Goal: Task Accomplishment & Management: Manage account settings

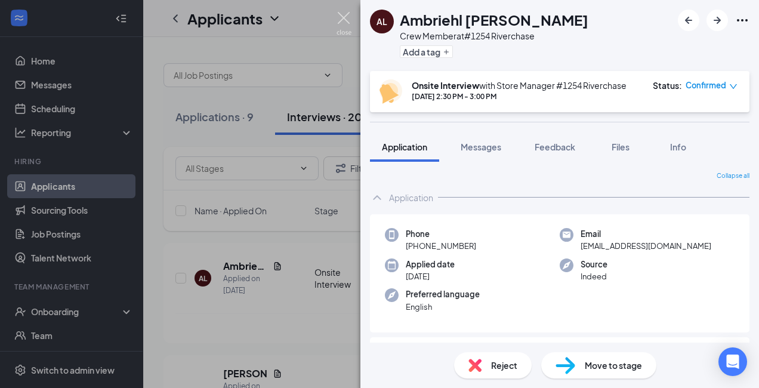
click at [341, 16] on img at bounding box center [343, 23] width 15 height 23
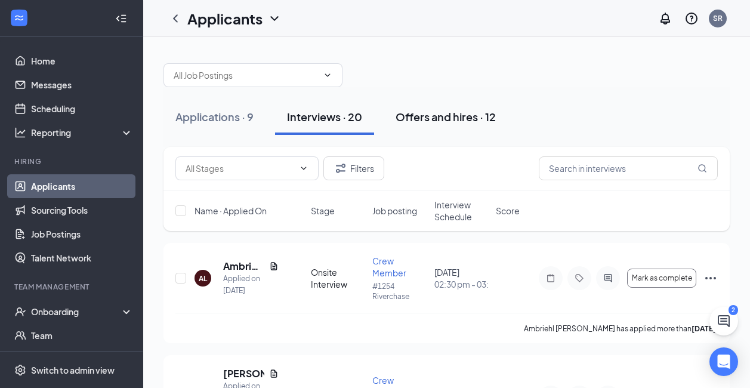
click at [435, 122] on div "Offers and hires · 12" at bounding box center [445, 116] width 100 height 15
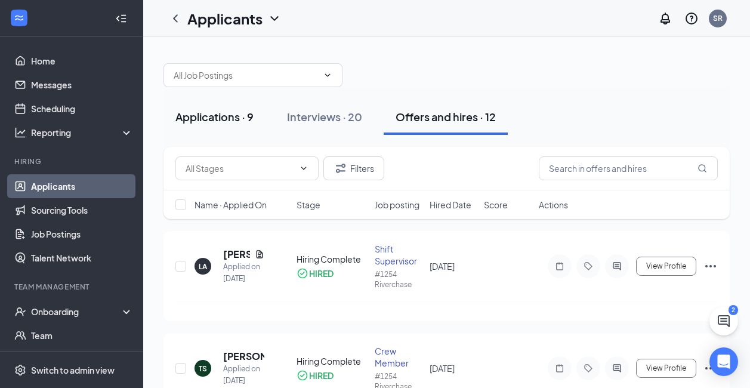
click at [194, 123] on div "Applications · 9" at bounding box center [214, 116] width 78 height 15
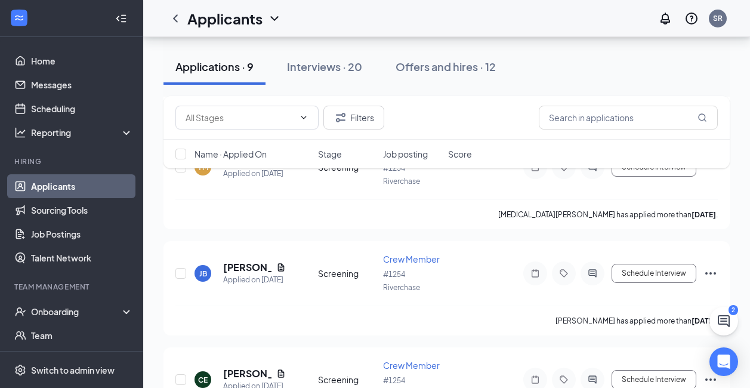
scroll to position [828, 0]
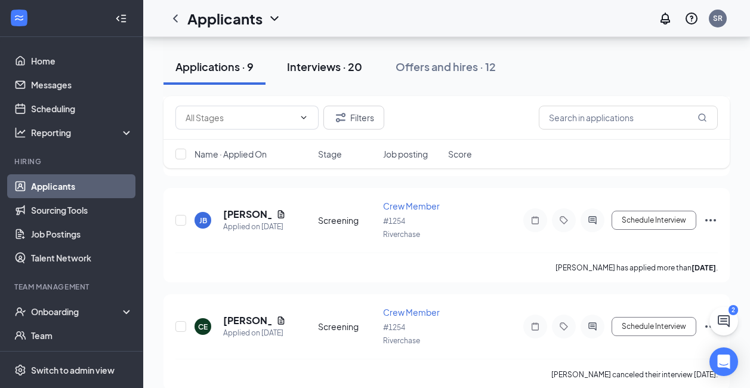
click at [348, 69] on div "Interviews · 20" at bounding box center [324, 66] width 75 height 15
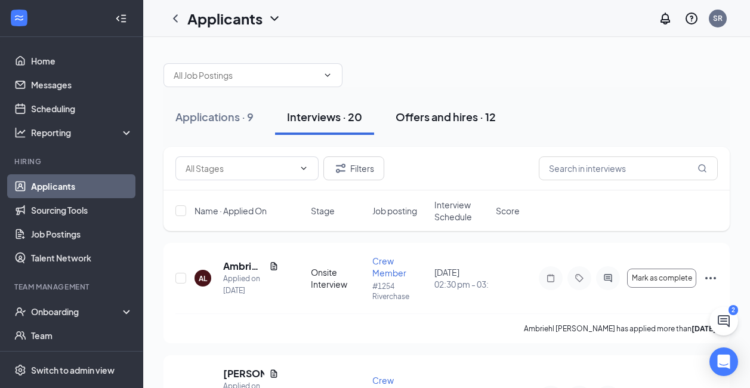
click at [426, 117] on div "Offers and hires · 12" at bounding box center [445, 116] width 100 height 15
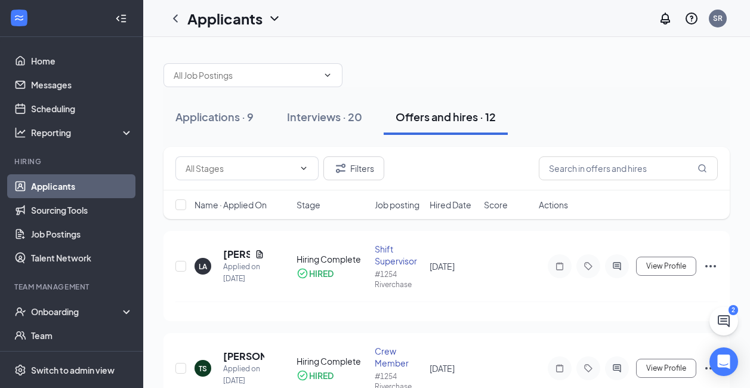
click at [275, 16] on icon "ChevronDown" at bounding box center [274, 18] width 14 height 14
click at [324, 77] on icon "ChevronDown" at bounding box center [328, 75] width 10 height 10
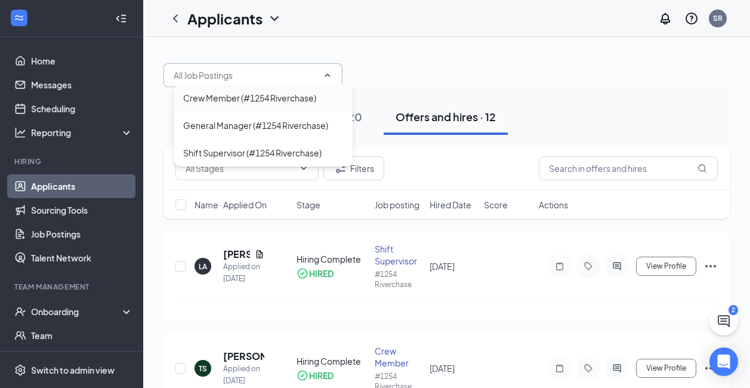
click at [299, 98] on div "Crew Member (#1254 Riverchase)" at bounding box center [249, 97] width 133 height 13
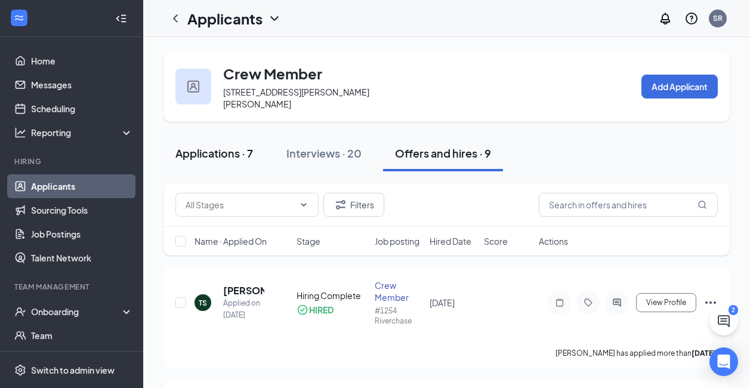
click at [213, 146] on div "Applications · 7" at bounding box center [214, 153] width 78 height 15
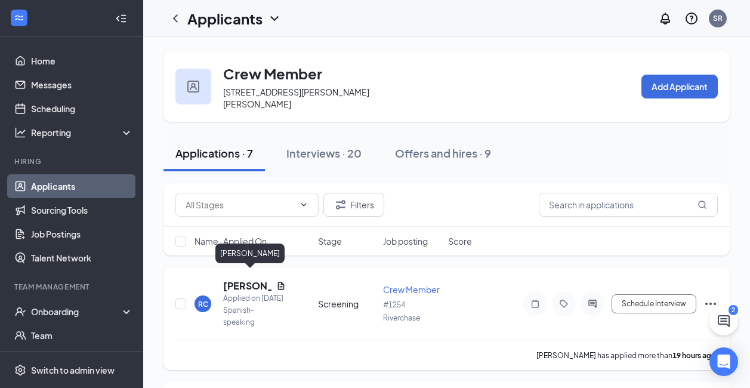
click at [238, 279] on h5 "[PERSON_NAME]" at bounding box center [247, 285] width 48 height 13
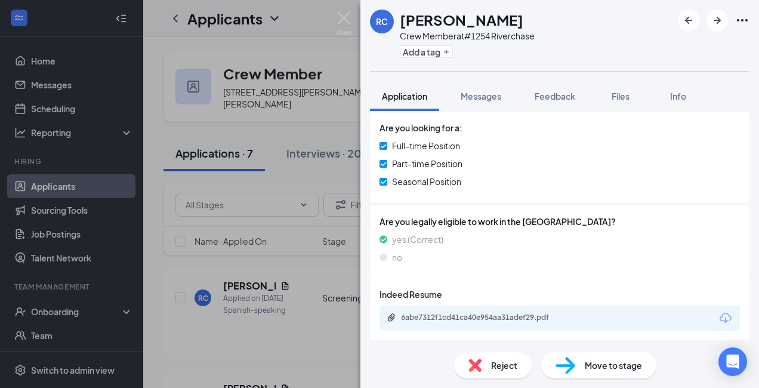
scroll to position [253, 0]
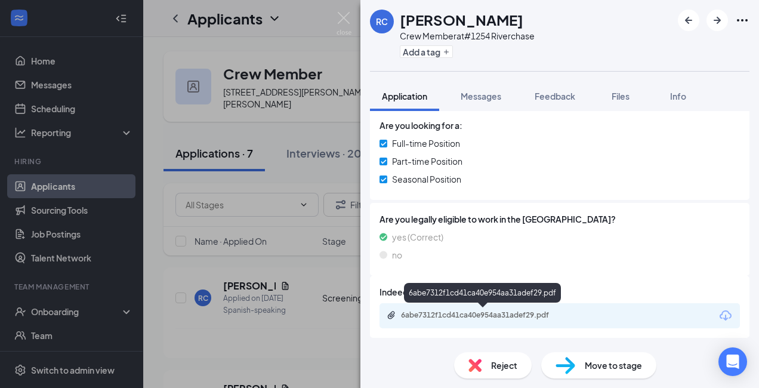
click at [416, 317] on div "6abe7312f1cd41ca40e954aa31adef29.pdf" at bounding box center [484, 315] width 167 height 10
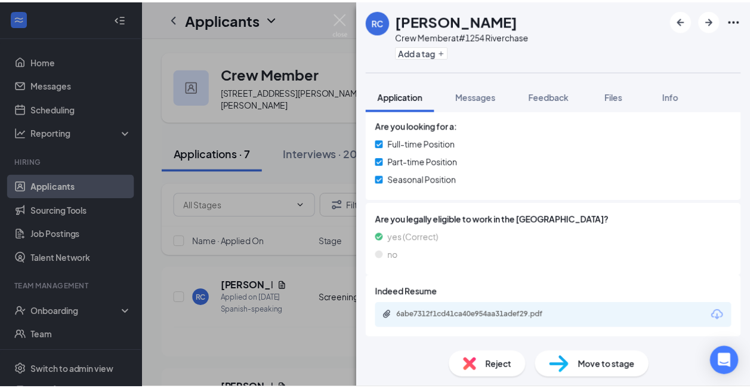
scroll to position [249, 0]
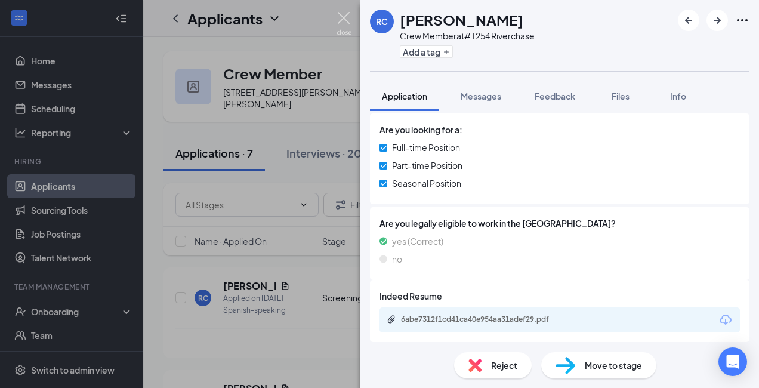
click at [350, 20] on img at bounding box center [343, 23] width 15 height 23
